Goal: Task Accomplishment & Management: Manage account settings

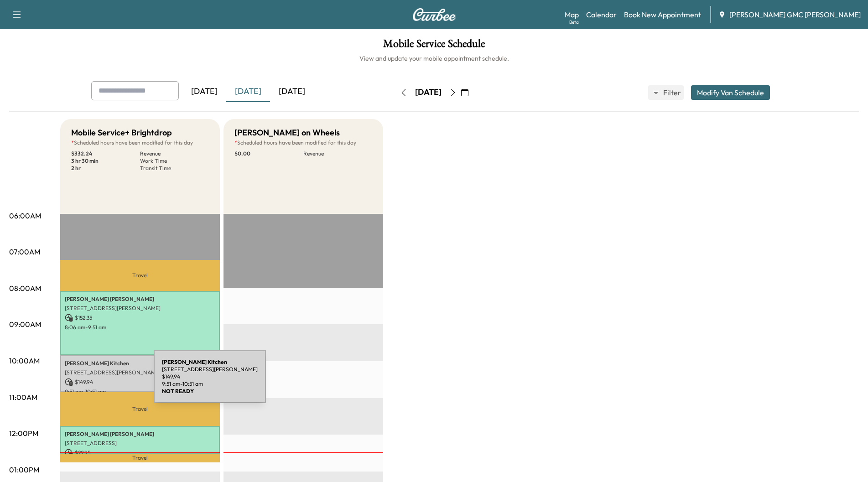
click at [85, 382] on p "$ 149.94" at bounding box center [140, 382] width 150 height 8
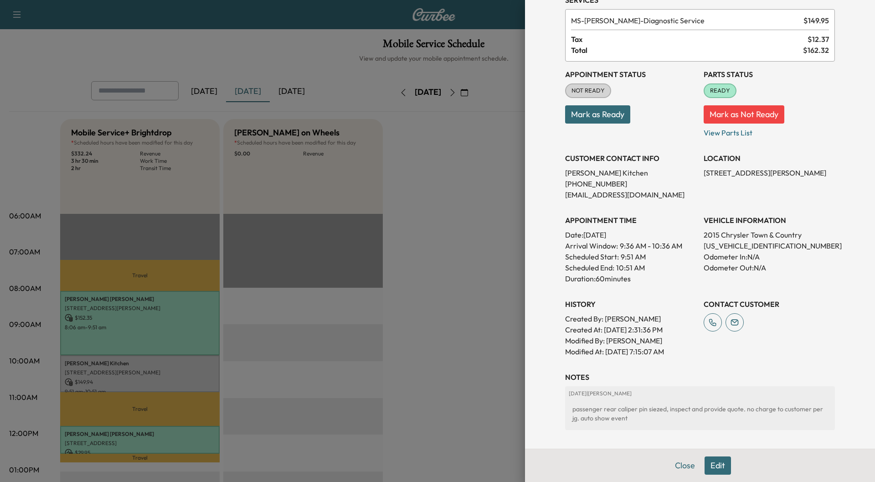
scroll to position [89, 0]
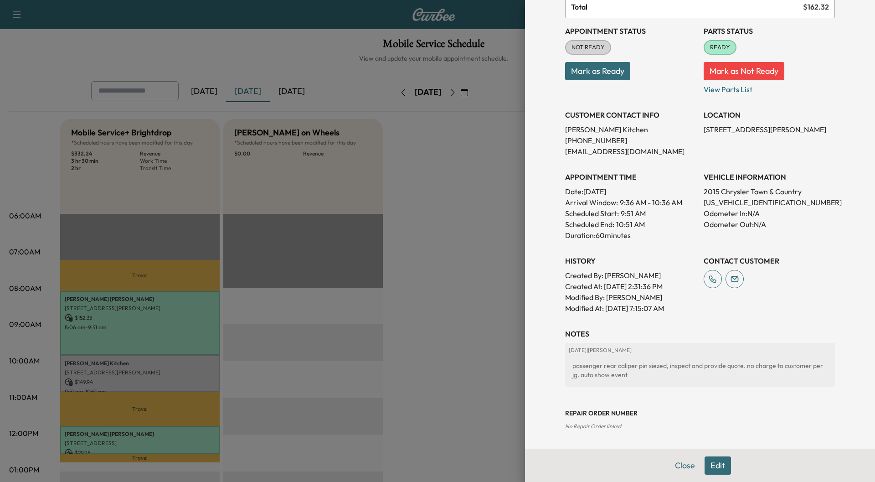
drag, startPoint x: 672, startPoint y: 463, endPoint x: 642, endPoint y: 457, distance: 30.6
click at [671, 463] on button "Close" at bounding box center [685, 465] width 32 height 18
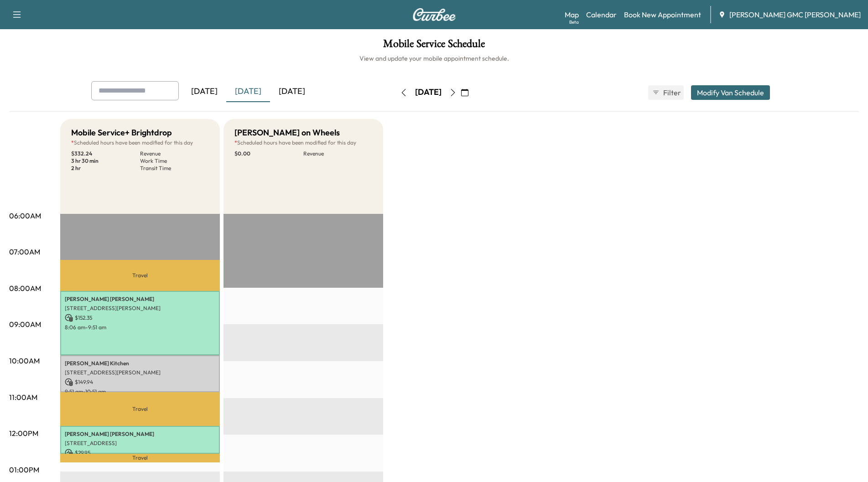
click at [292, 89] on div "[DATE]" at bounding box center [292, 91] width 44 height 21
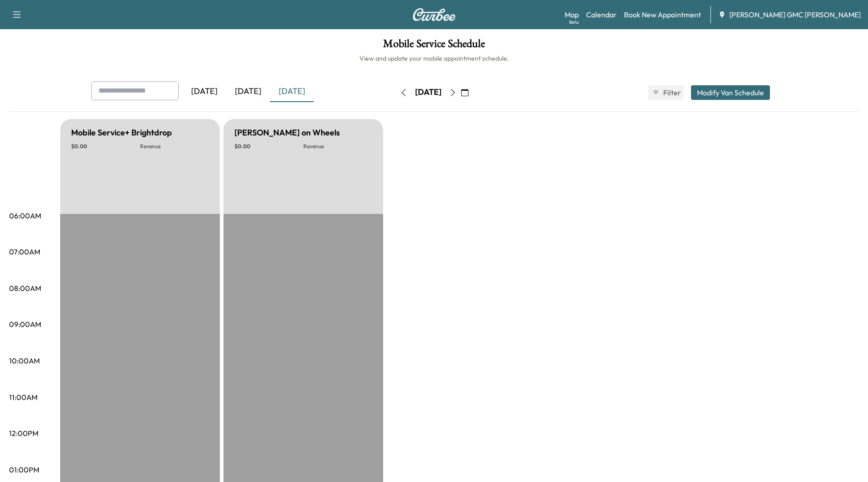
click at [251, 89] on div "[DATE]" at bounding box center [248, 91] width 44 height 21
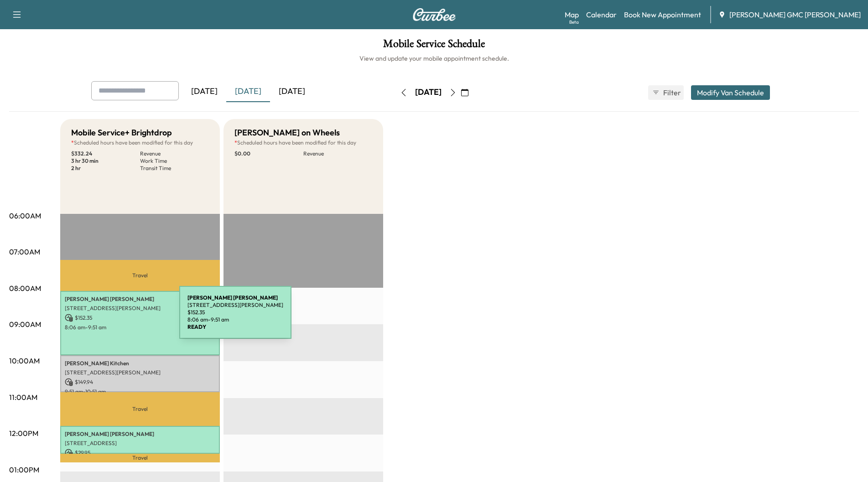
click at [109, 318] on p "$ 152.35" at bounding box center [140, 318] width 150 height 8
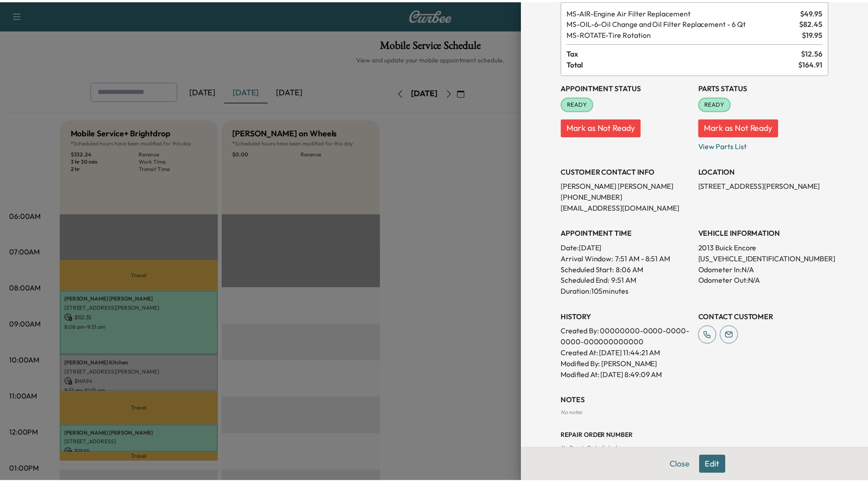
scroll to position [78, 0]
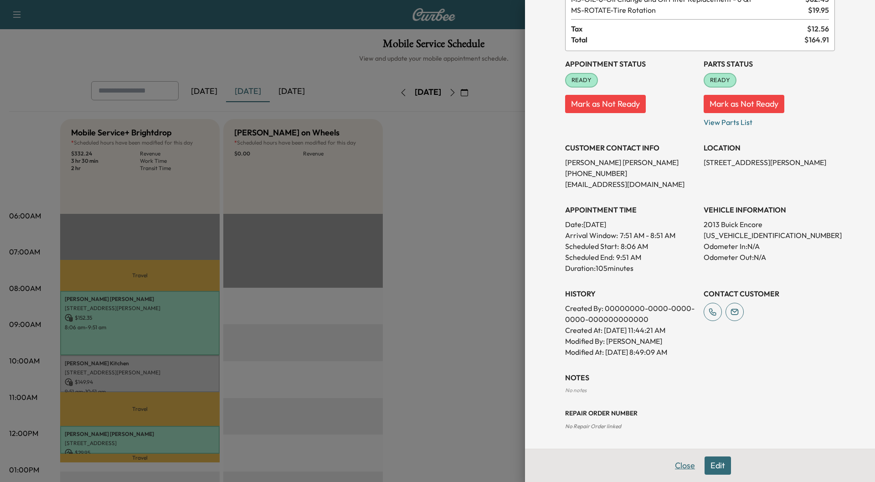
click at [673, 468] on button "Close" at bounding box center [685, 465] width 32 height 18
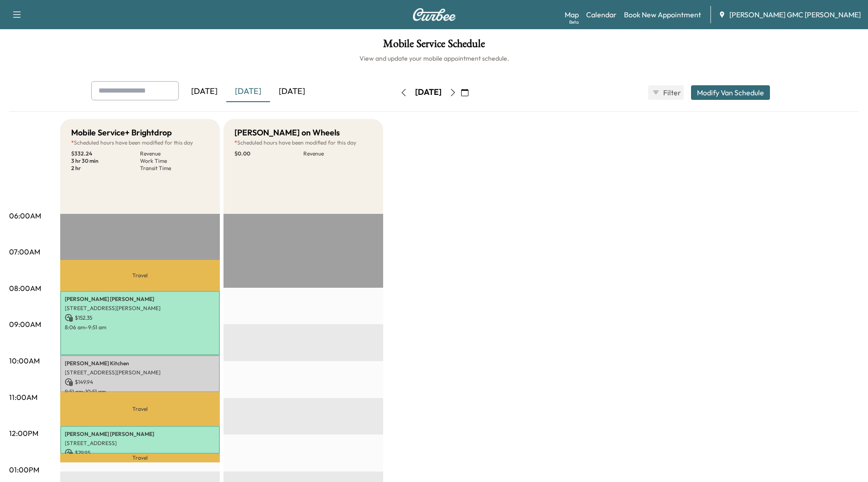
click at [456, 93] on icon "button" at bounding box center [452, 92] width 7 height 7
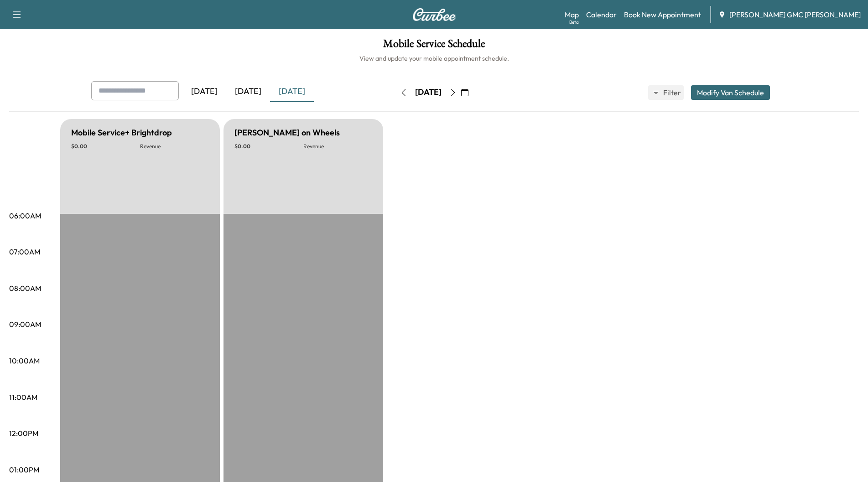
click at [248, 93] on div "[DATE]" at bounding box center [248, 91] width 44 height 21
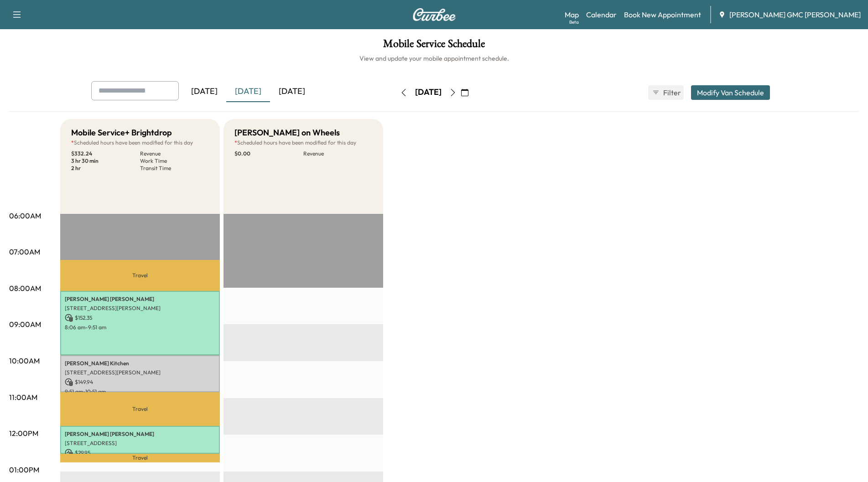
scroll to position [46, 0]
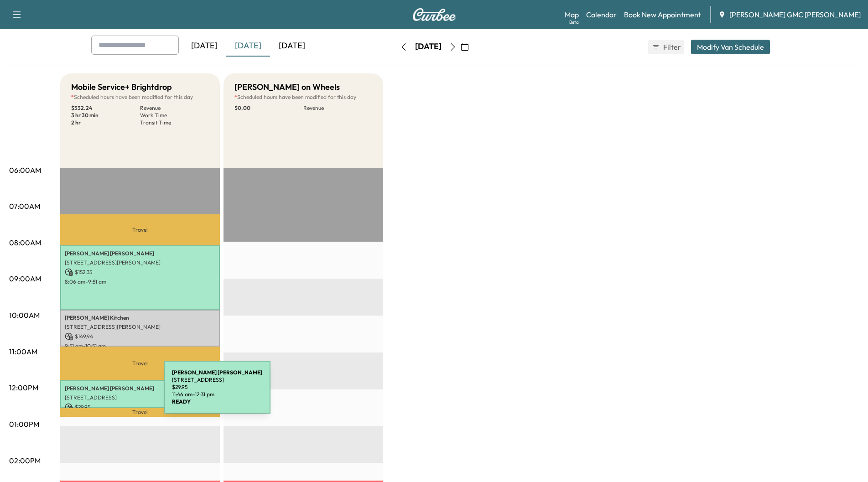
click at [95, 394] on p "[STREET_ADDRESS]" at bounding box center [140, 397] width 150 height 7
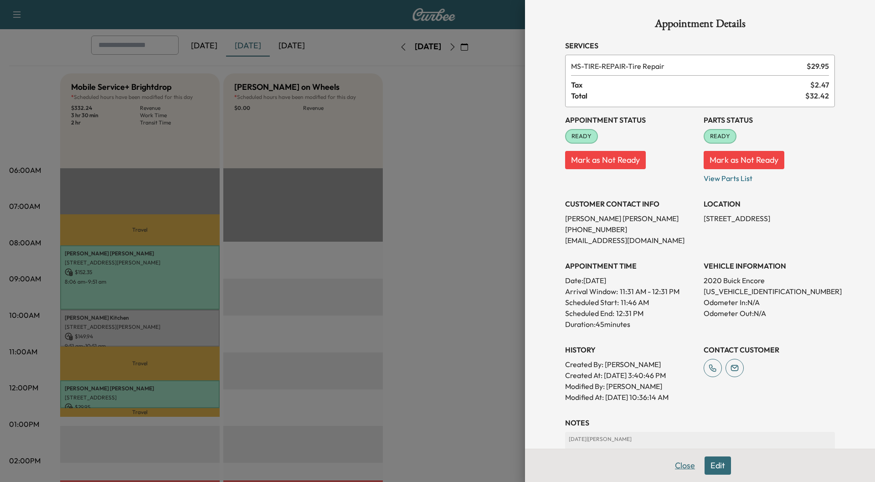
click at [675, 469] on button "Close" at bounding box center [685, 465] width 32 height 18
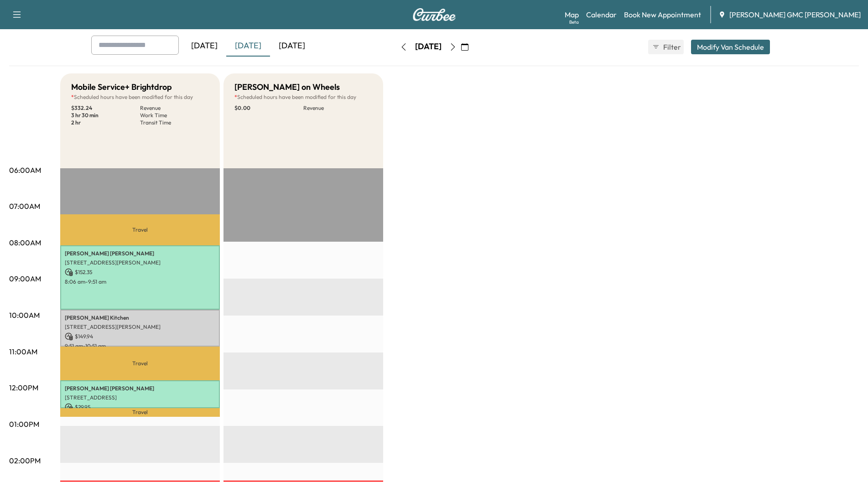
click at [302, 43] on div "[DATE]" at bounding box center [292, 46] width 44 height 21
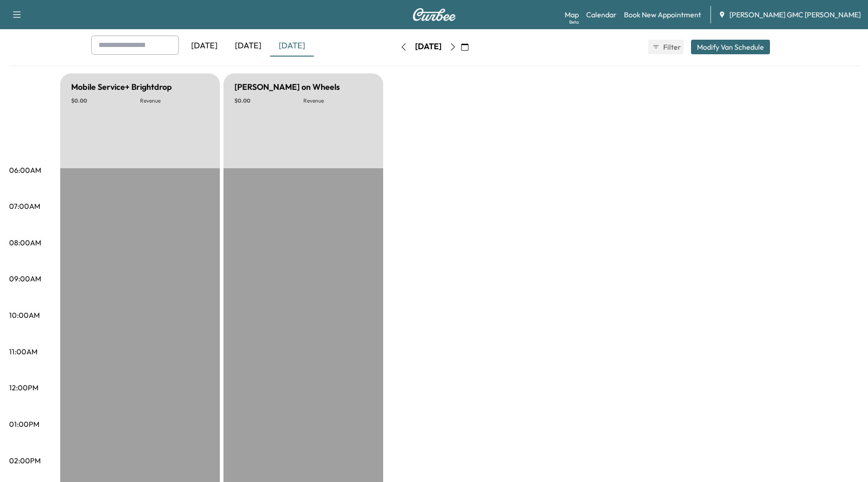
click at [456, 47] on icon "button" at bounding box center [452, 46] width 7 height 7
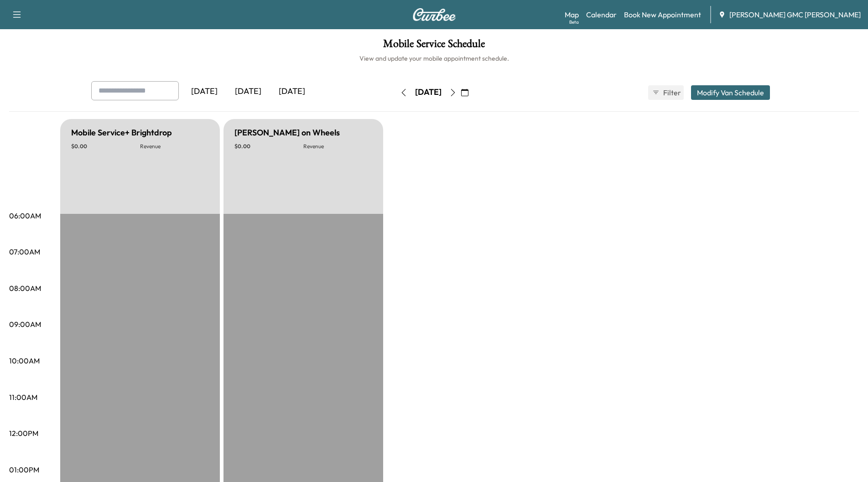
click at [456, 94] on icon "button" at bounding box center [452, 92] width 7 height 7
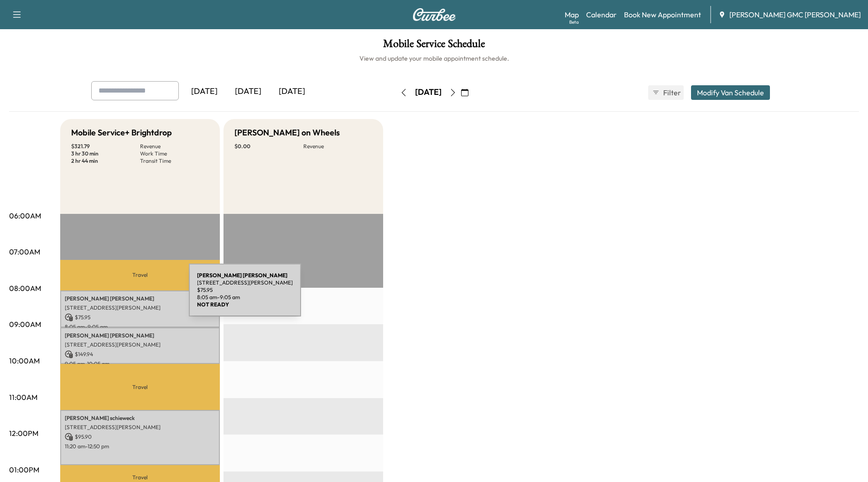
click at [120, 295] on p "[PERSON_NAME]" at bounding box center [140, 298] width 150 height 7
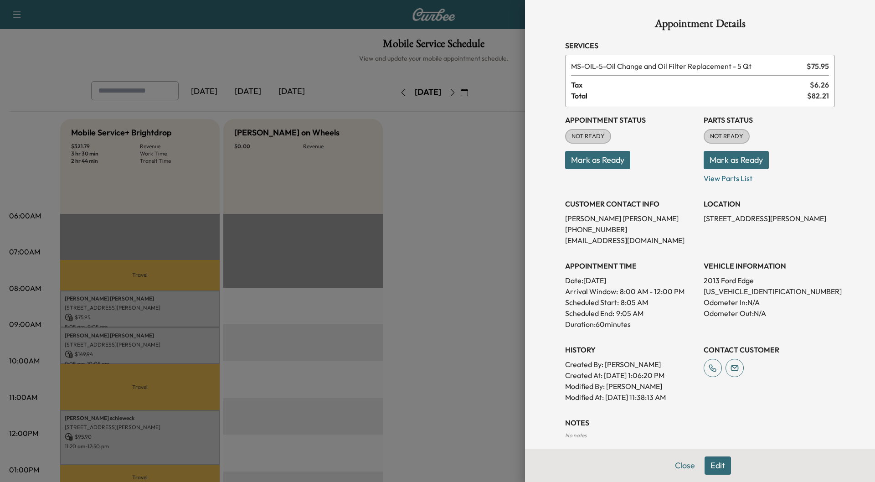
click at [130, 334] on div at bounding box center [437, 241] width 875 height 482
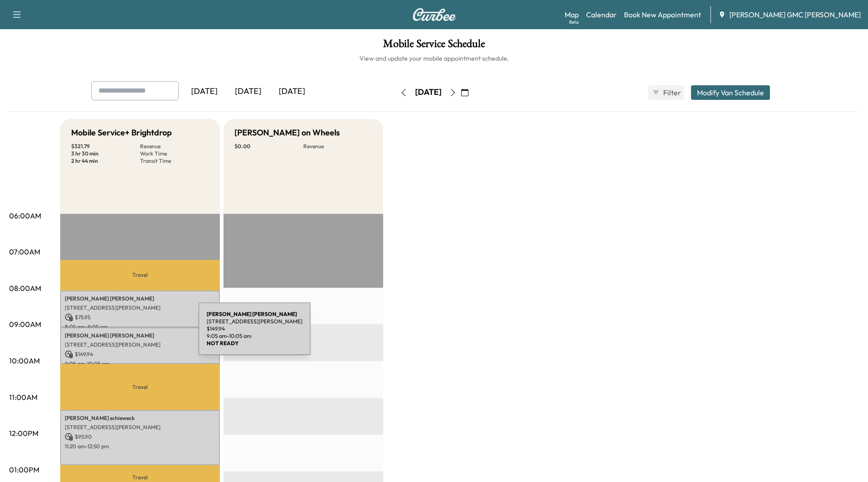
click at [130, 334] on p "[PERSON_NAME]" at bounding box center [140, 335] width 150 height 7
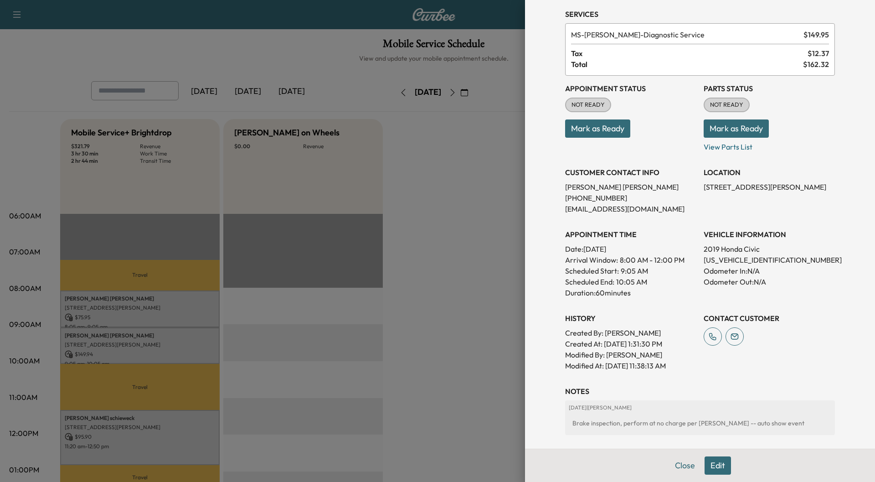
scroll to position [80, 0]
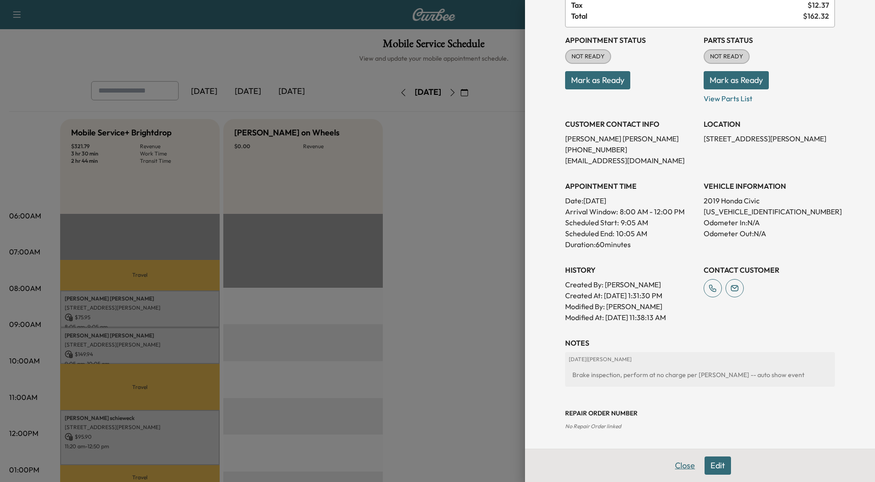
click at [675, 462] on button "Close" at bounding box center [685, 465] width 32 height 18
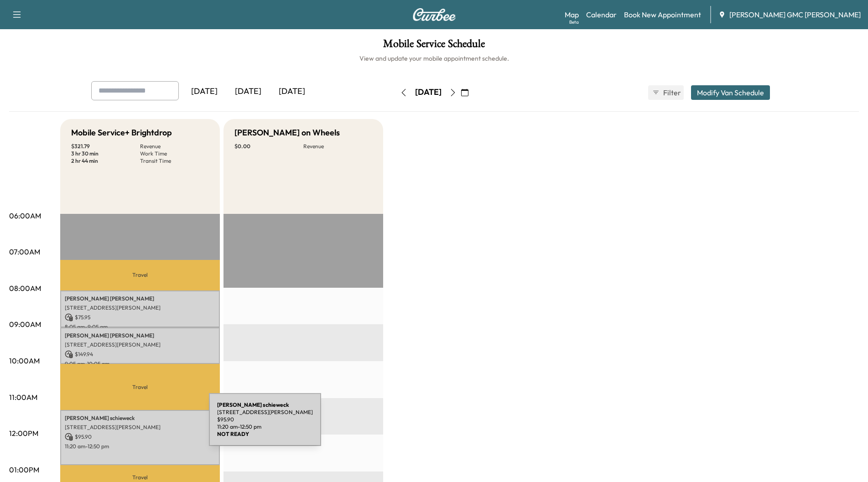
click at [140, 425] on p "[STREET_ADDRESS][PERSON_NAME]" at bounding box center [140, 427] width 150 height 7
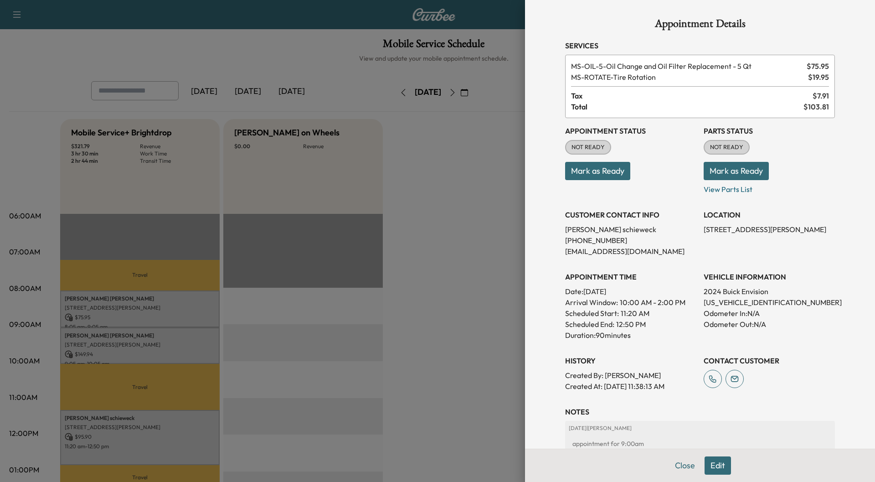
scroll to position [69, 0]
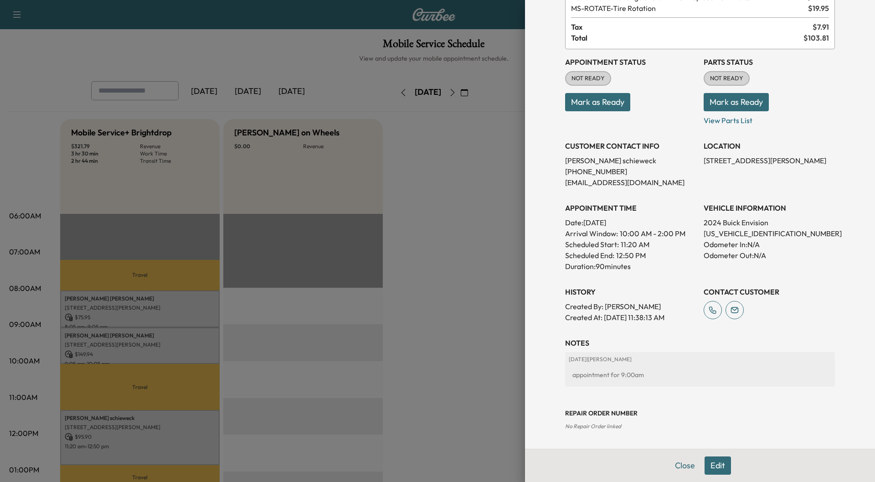
click at [420, 245] on div at bounding box center [437, 241] width 875 height 482
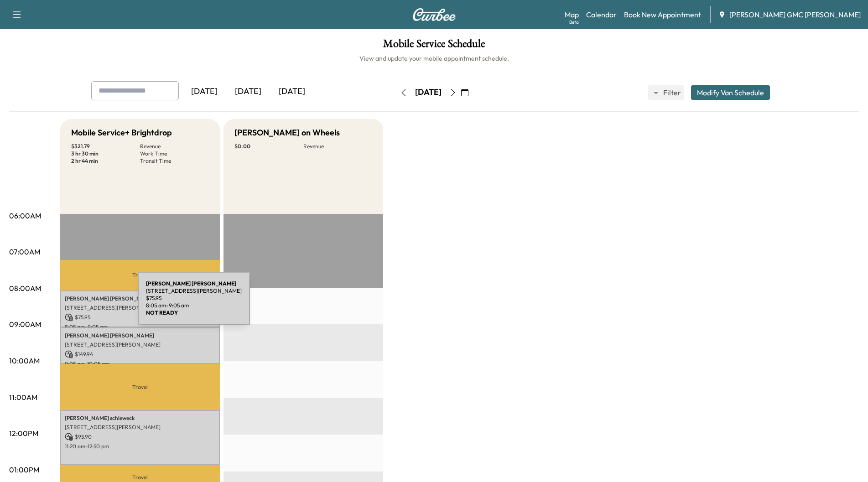
click at [69, 304] on p "[STREET_ADDRESS][PERSON_NAME]" at bounding box center [140, 307] width 150 height 7
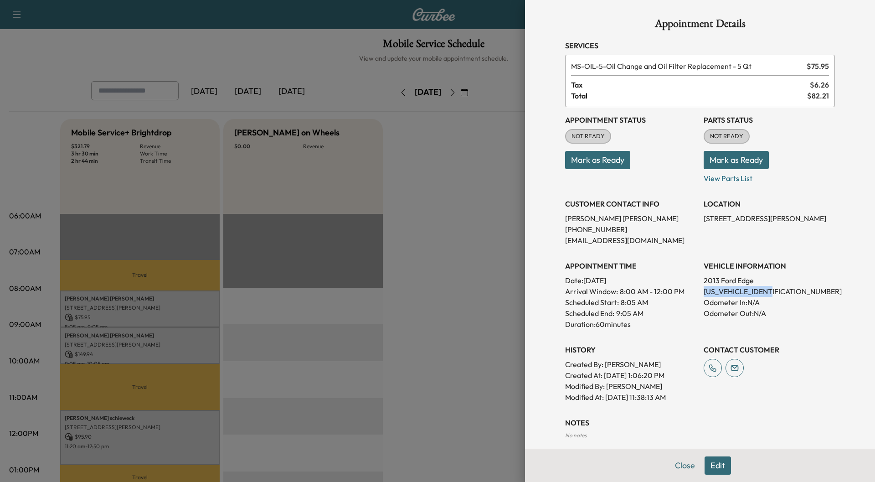
drag, startPoint x: 773, startPoint y: 290, endPoint x: 697, endPoint y: 293, distance: 76.2
click at [704, 293] on p "[US_VEHICLE_IDENTIFICATION_NUMBER]" at bounding box center [769, 291] width 131 height 11
copy p "[US_VEHICLE_IDENTIFICATION_NUMBER]"
click at [443, 188] on div at bounding box center [437, 241] width 875 height 482
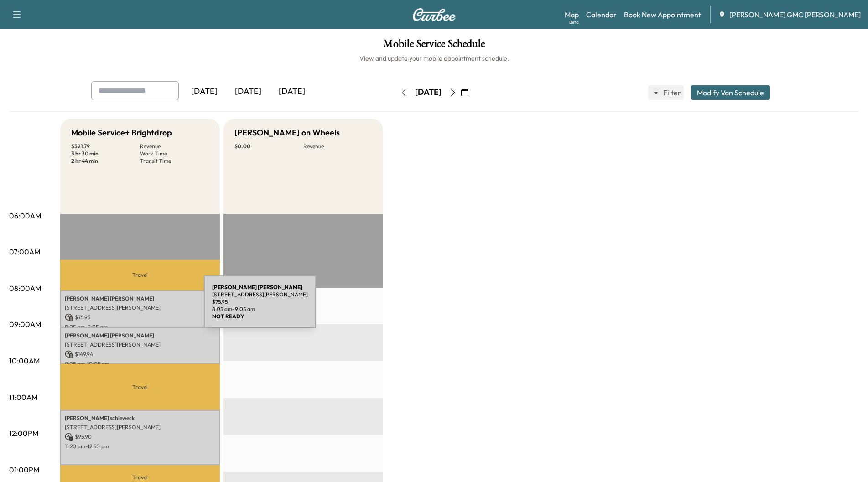
click at [135, 307] on p "[STREET_ADDRESS][PERSON_NAME]" at bounding box center [140, 307] width 150 height 7
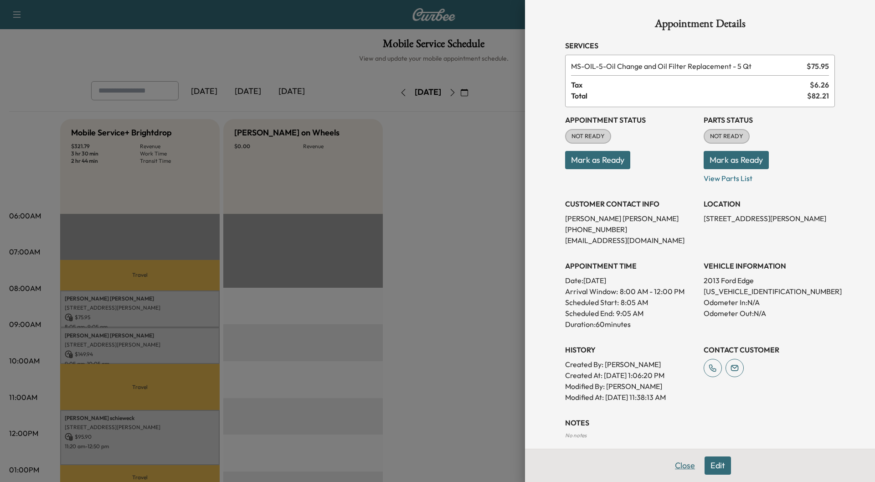
click at [674, 469] on button "Close" at bounding box center [685, 465] width 32 height 18
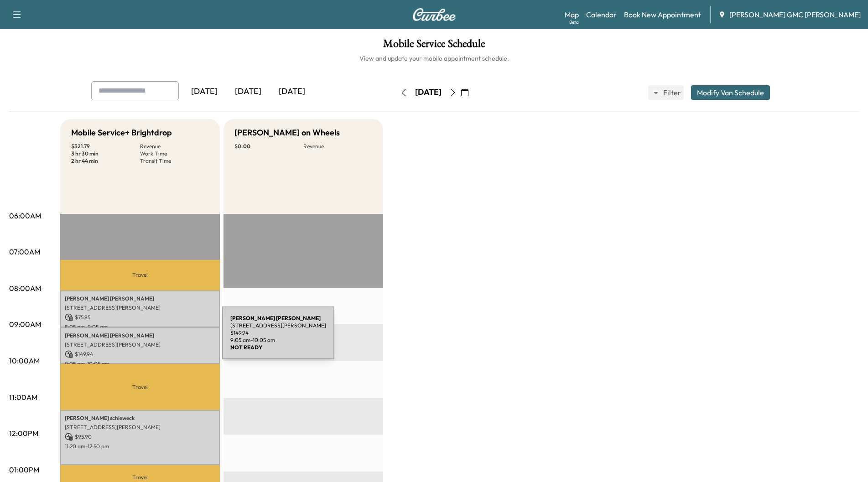
click at [154, 338] on div "[PERSON_NAME] [STREET_ADDRESS][PERSON_NAME] $ 149.94 9:05 am - 10:05 am" at bounding box center [140, 345] width 160 height 37
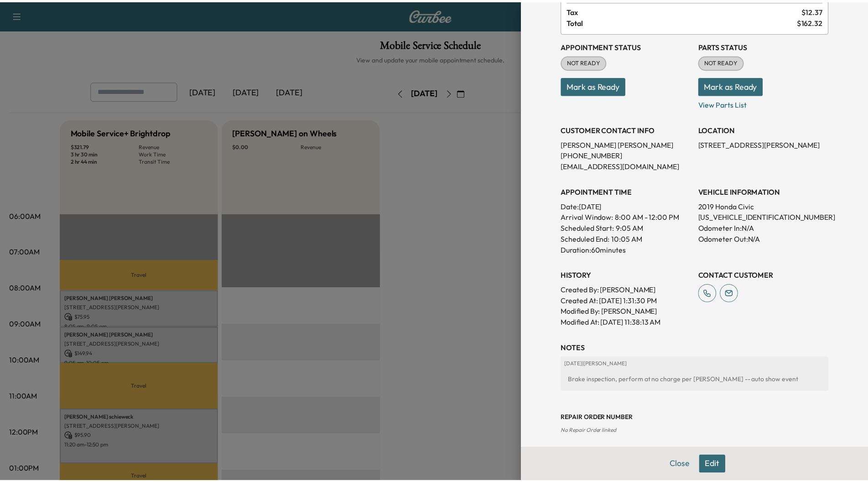
scroll to position [80, 0]
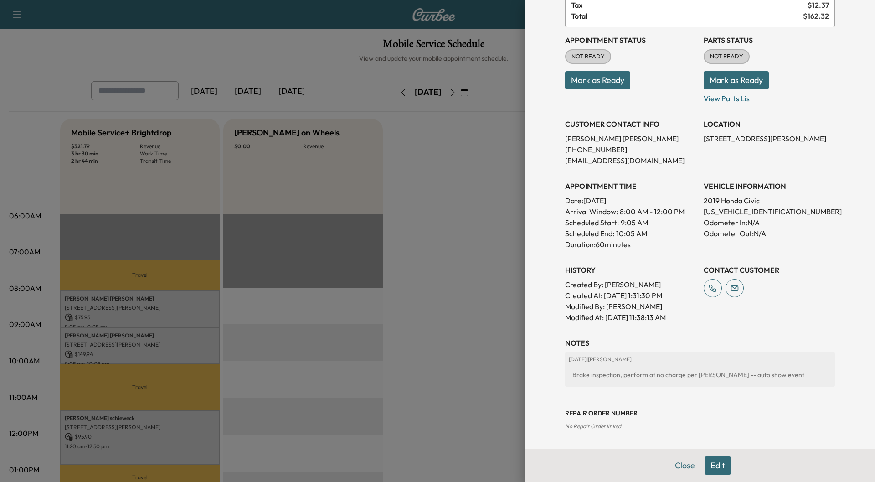
click at [671, 468] on button "Close" at bounding box center [685, 465] width 32 height 18
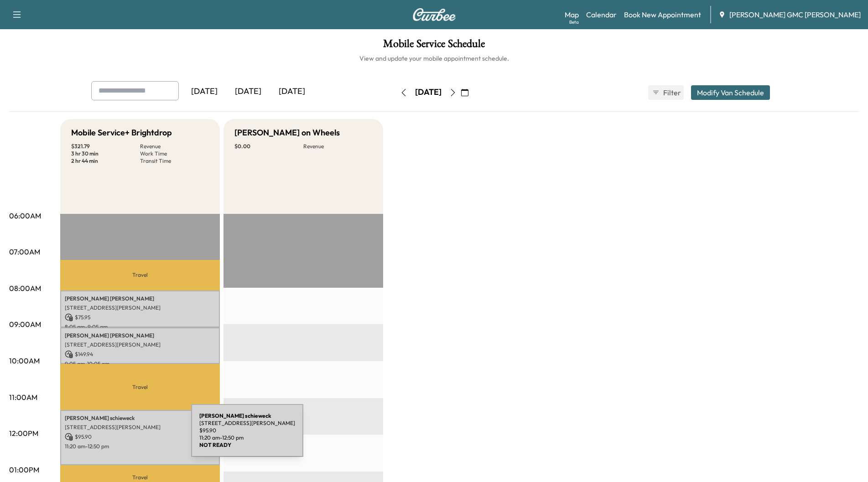
click at [123, 435] on p "$ 95.90" at bounding box center [140, 437] width 150 height 8
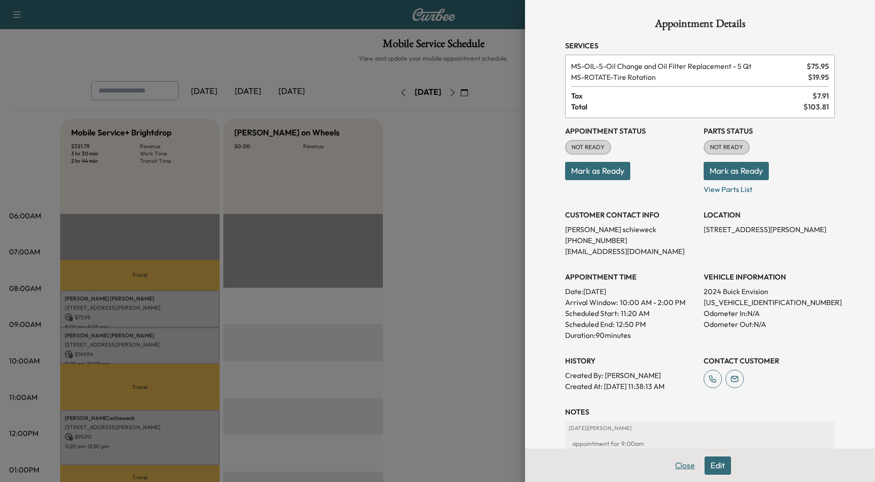
click at [679, 465] on button "Close" at bounding box center [685, 465] width 32 height 18
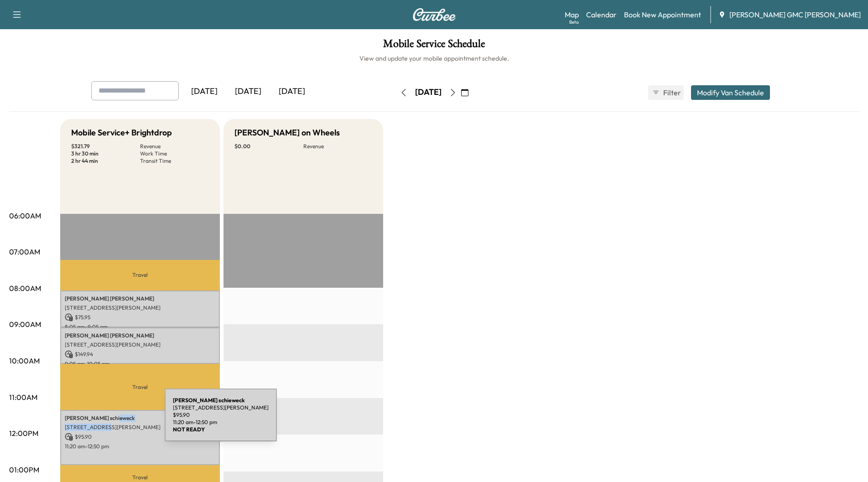
click at [96, 420] on div "[PERSON_NAME] [STREET_ADDRESS][PERSON_NAME] $ 95.90 11:20 am - 12:50 pm" at bounding box center [140, 437] width 160 height 55
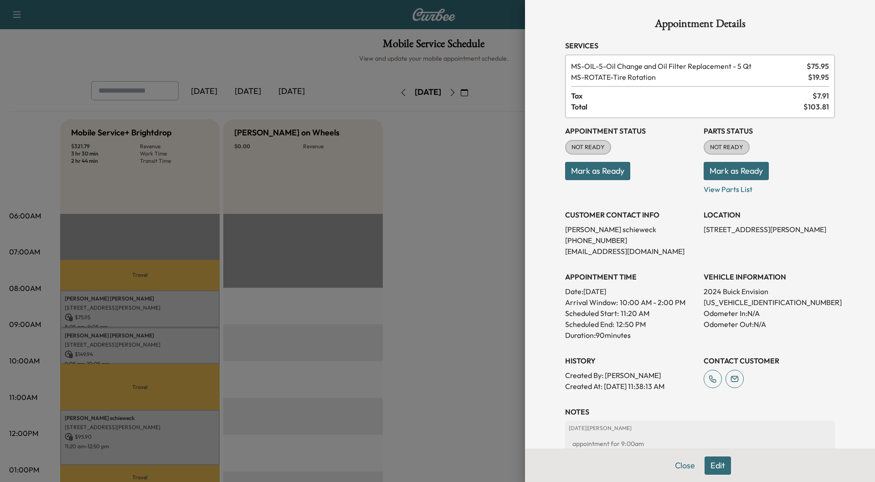
click at [735, 304] on p "[US_VEHICLE_IDENTIFICATION_NUMBER]" at bounding box center [769, 302] width 131 height 11
copy p "[US_VEHICLE_IDENTIFICATION_NUMBER]"
click at [678, 469] on button "Close" at bounding box center [685, 465] width 32 height 18
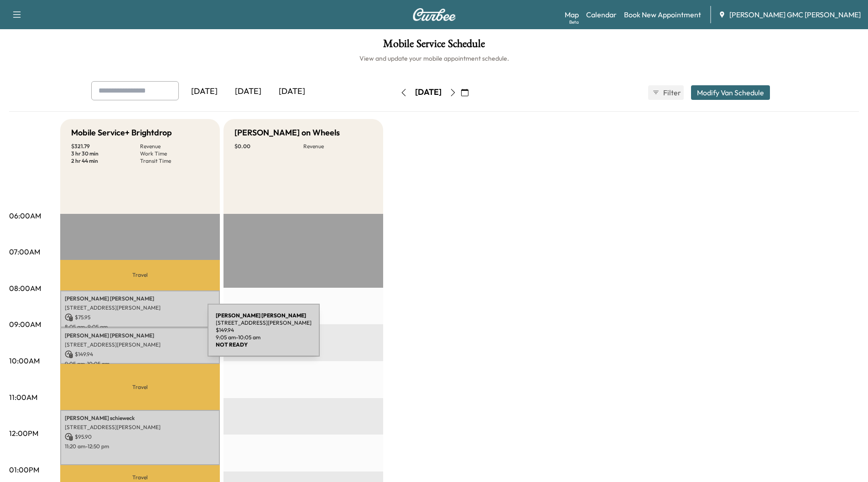
click at [139, 336] on p "[PERSON_NAME]" at bounding box center [140, 335] width 150 height 7
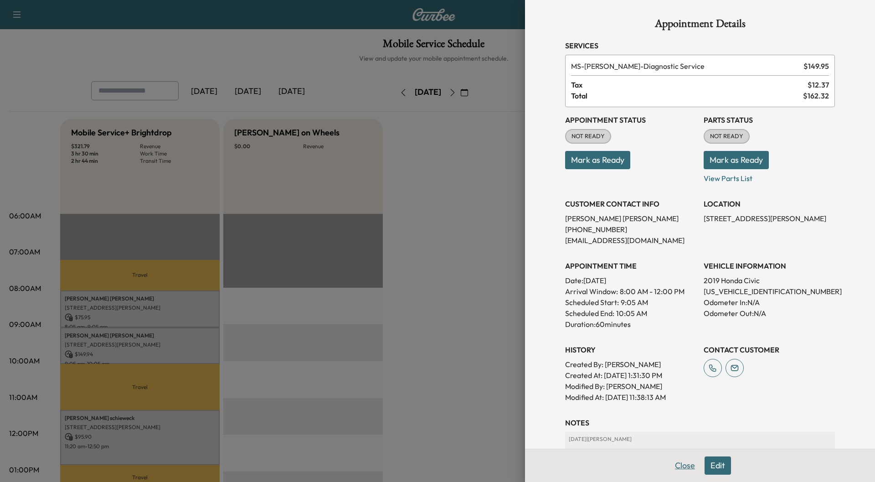
click at [674, 467] on button "Close" at bounding box center [685, 465] width 32 height 18
